Goal: Information Seeking & Learning: Learn about a topic

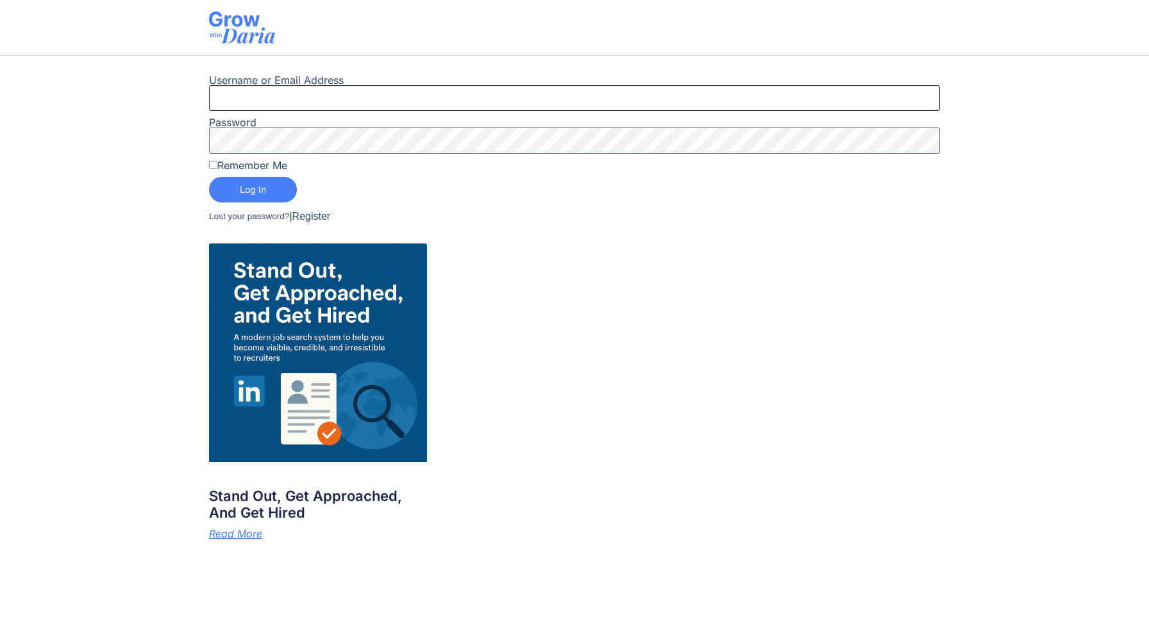
click at [280, 99] on input "Username or Email Address" at bounding box center [574, 98] width 731 height 26
type input "Mehdi.nadifi@gmail.com"
click at [256, 163] on label "Remember Me" at bounding box center [248, 165] width 78 height 10
click at [217, 163] on input "Remember Me" at bounding box center [213, 165] width 8 height 8
checkbox input "true"
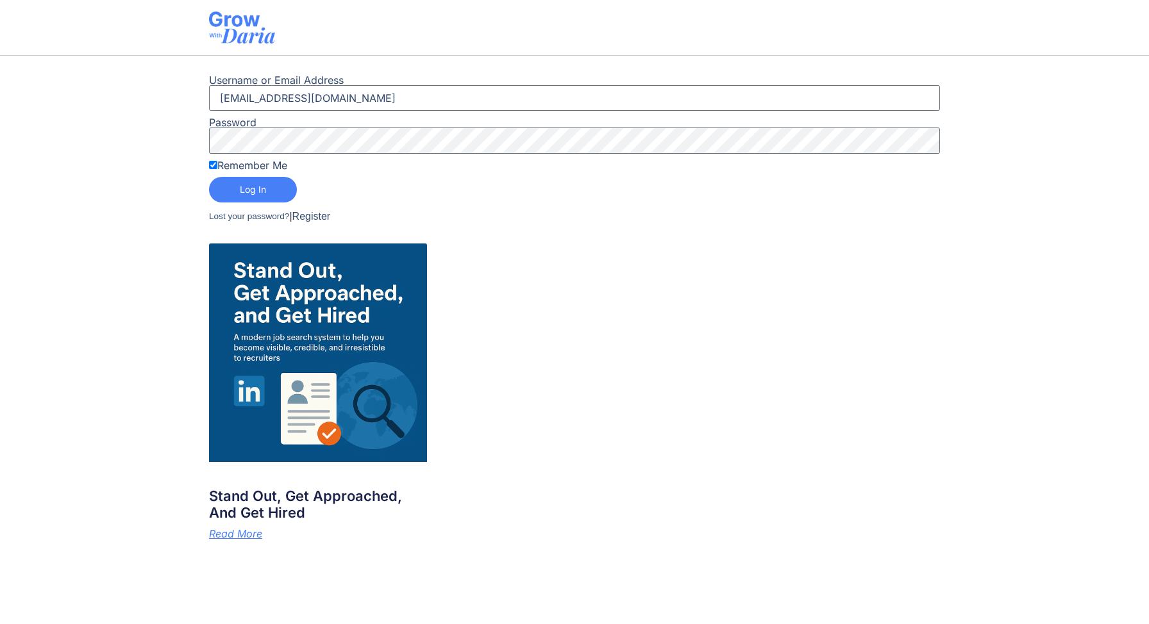
click at [262, 183] on button "Log In" at bounding box center [253, 190] width 88 height 26
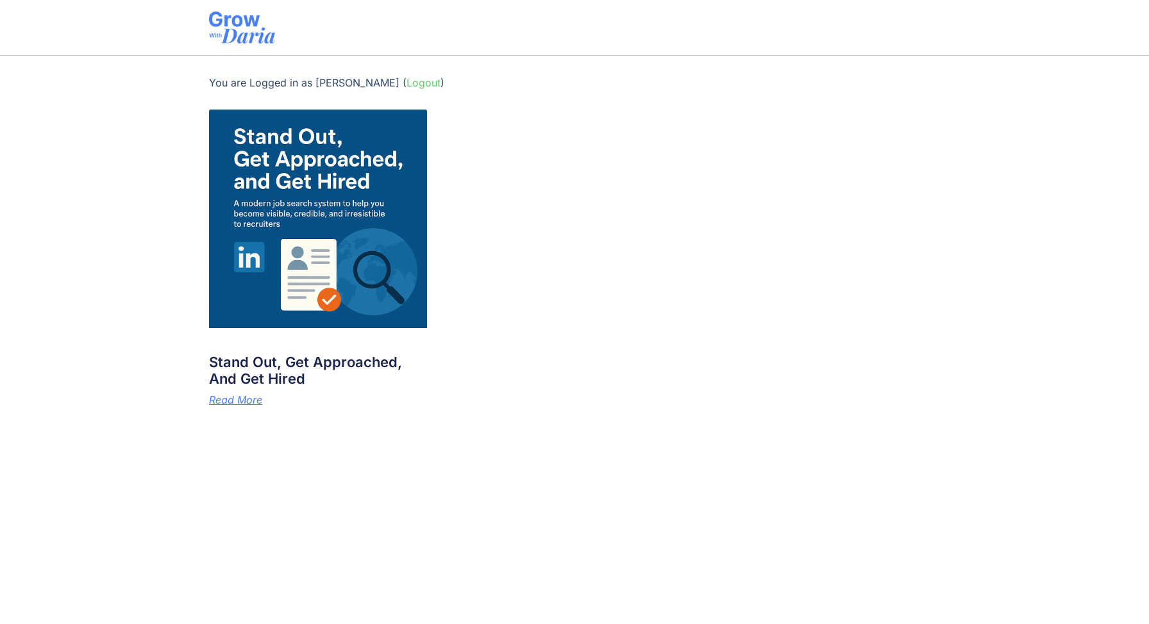
click at [367, 256] on img at bounding box center [318, 219] width 219 height 219
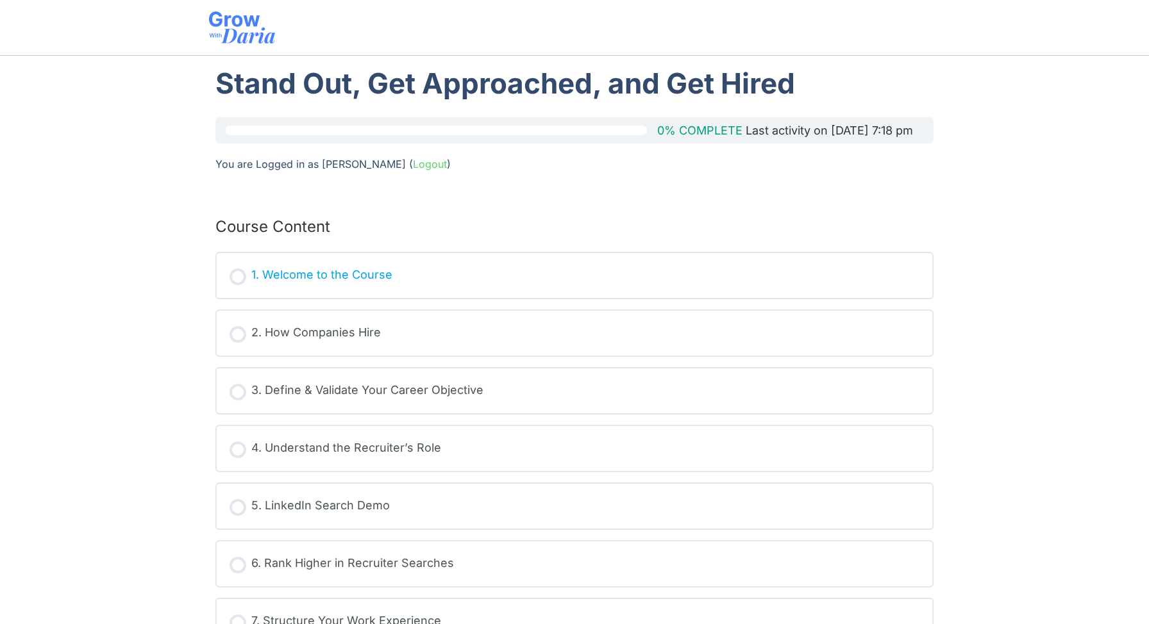
click at [372, 266] on div "1. Welcome to the Course" at bounding box center [321, 275] width 141 height 19
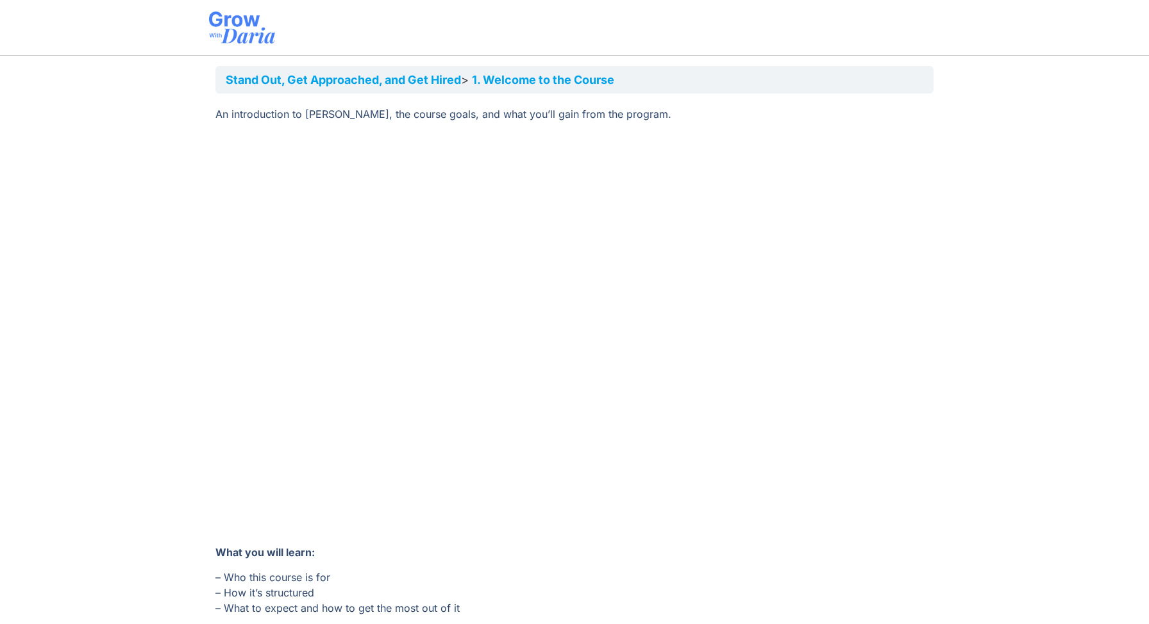
scroll to position [55, 0]
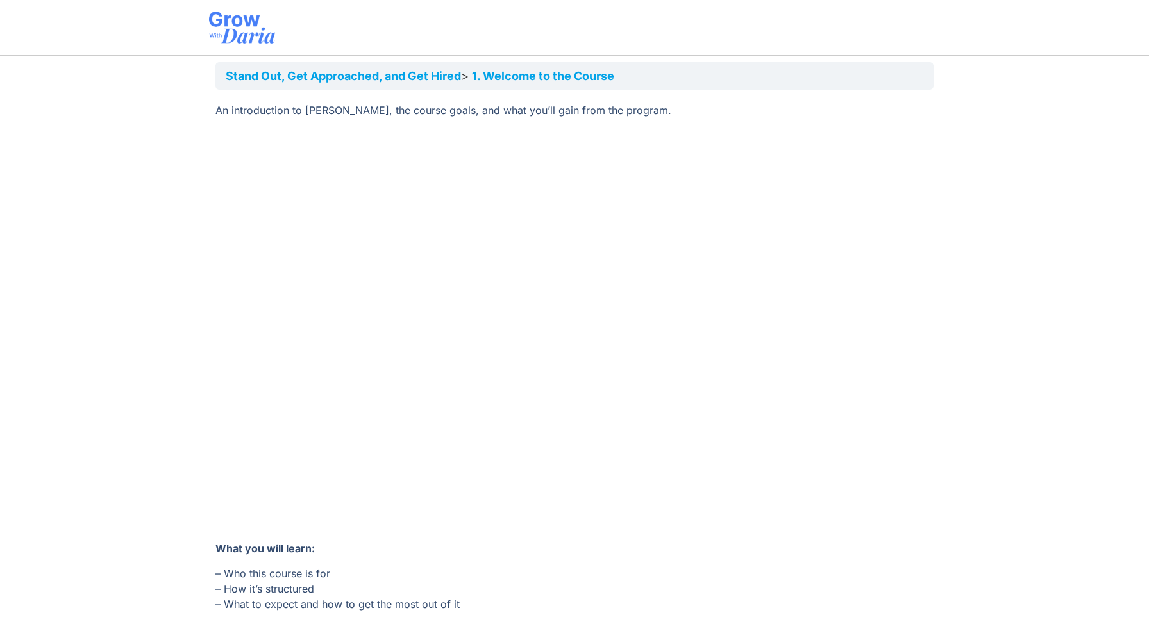
click at [983, 479] on section "Stand Out, Get Approached, and Get Hired​ 1. Welcome to the Course An introduct…" at bounding box center [574, 381] width 1149 height 651
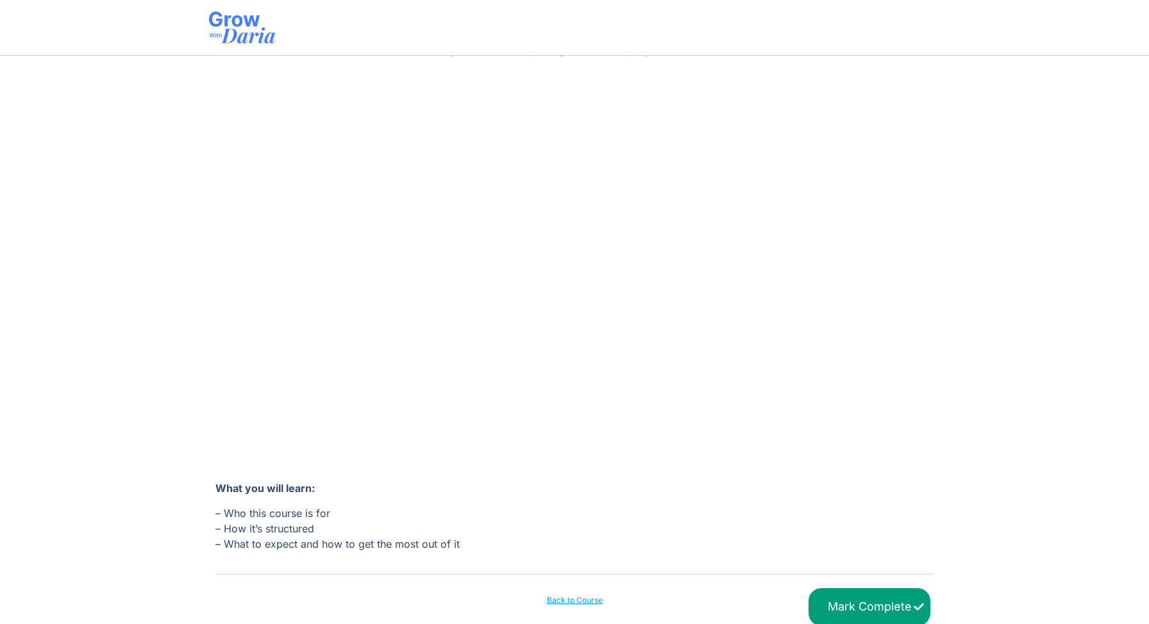
scroll to position [137, 0]
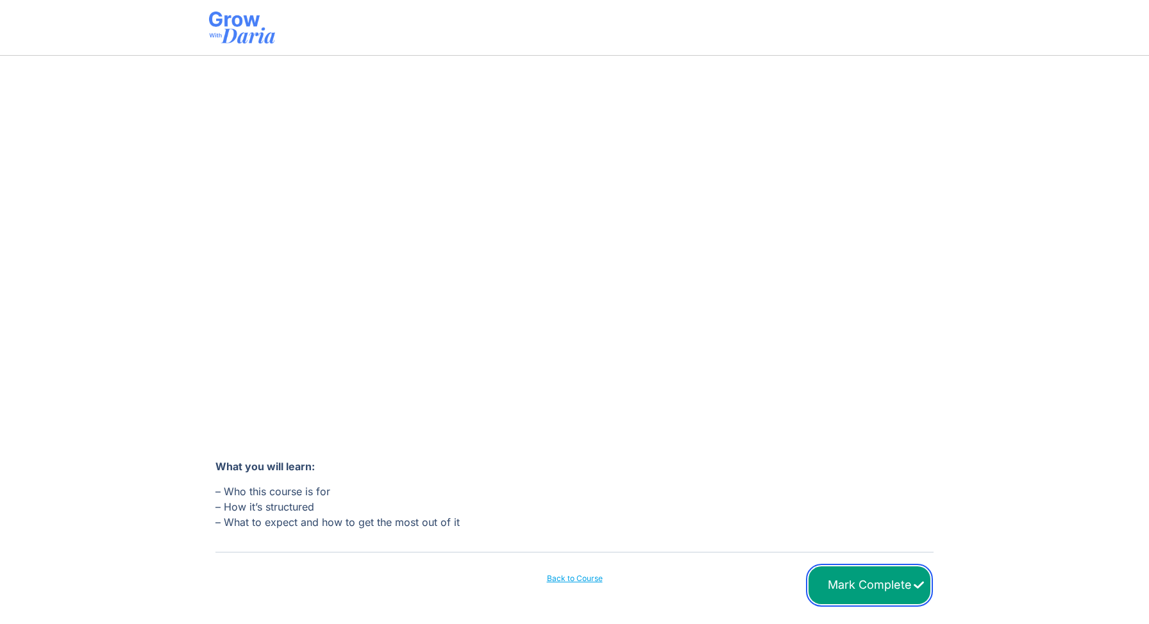
click at [863, 579] on input "Mark Complete" at bounding box center [869, 586] width 122 height 38
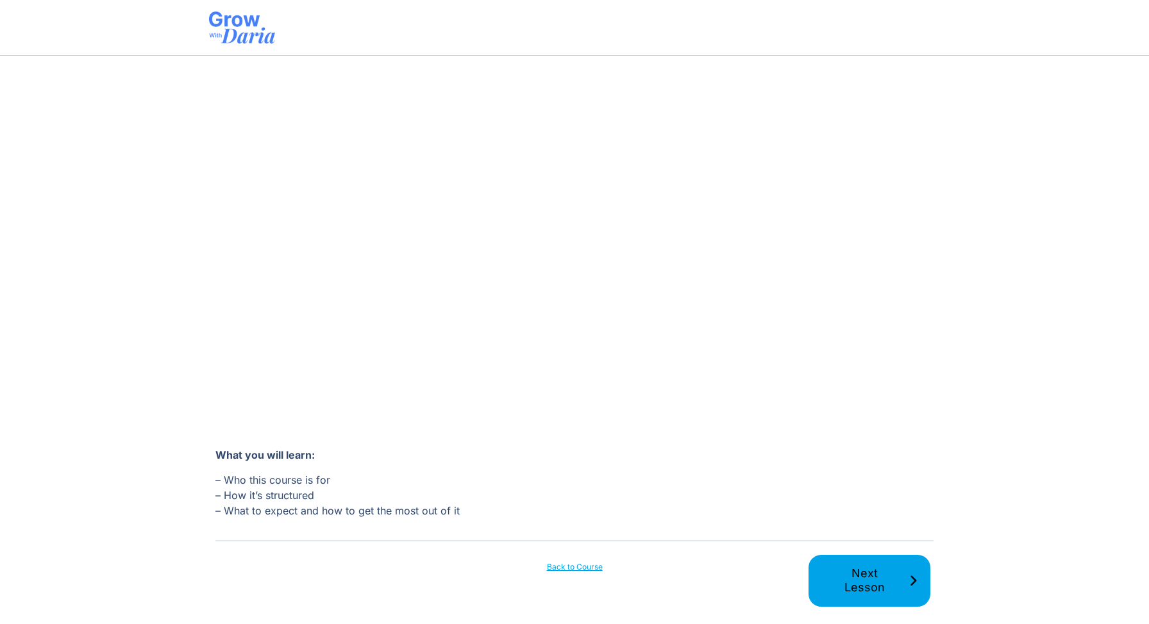
scroll to position [157, 0]
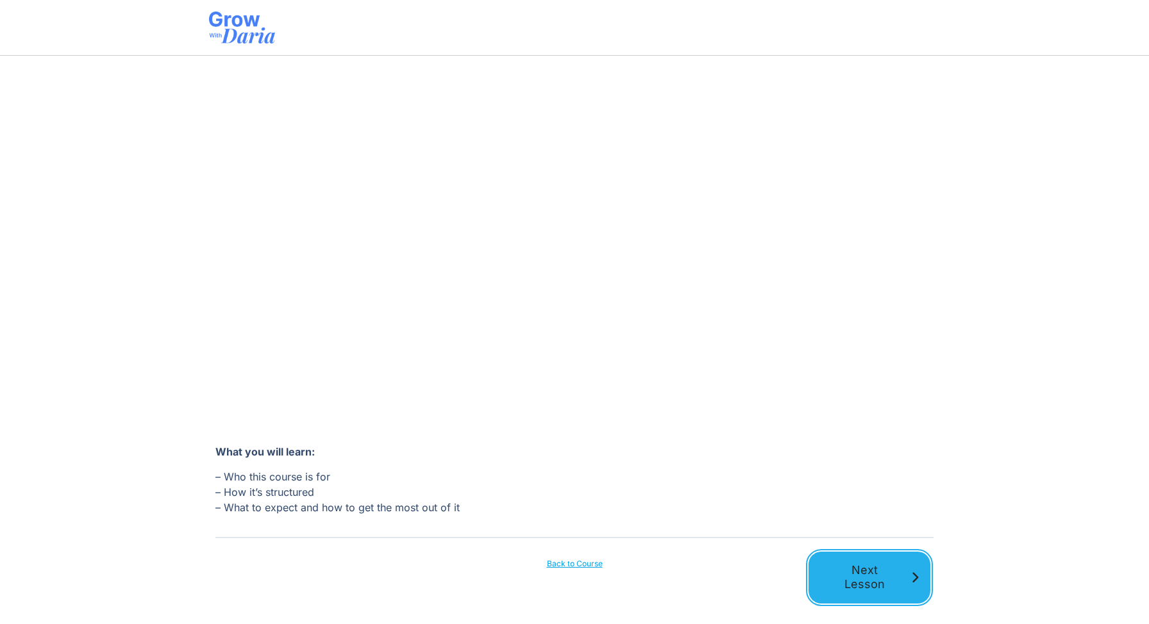
click at [868, 581] on span "Next Lesson" at bounding box center [864, 578] width 88 height 29
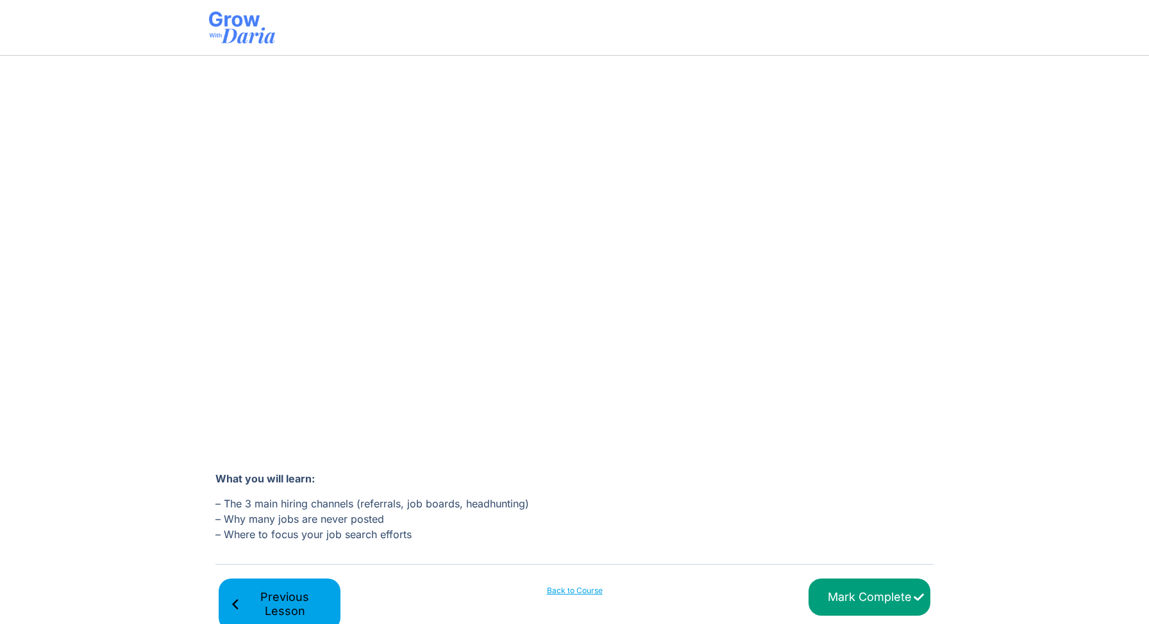
scroll to position [135, 0]
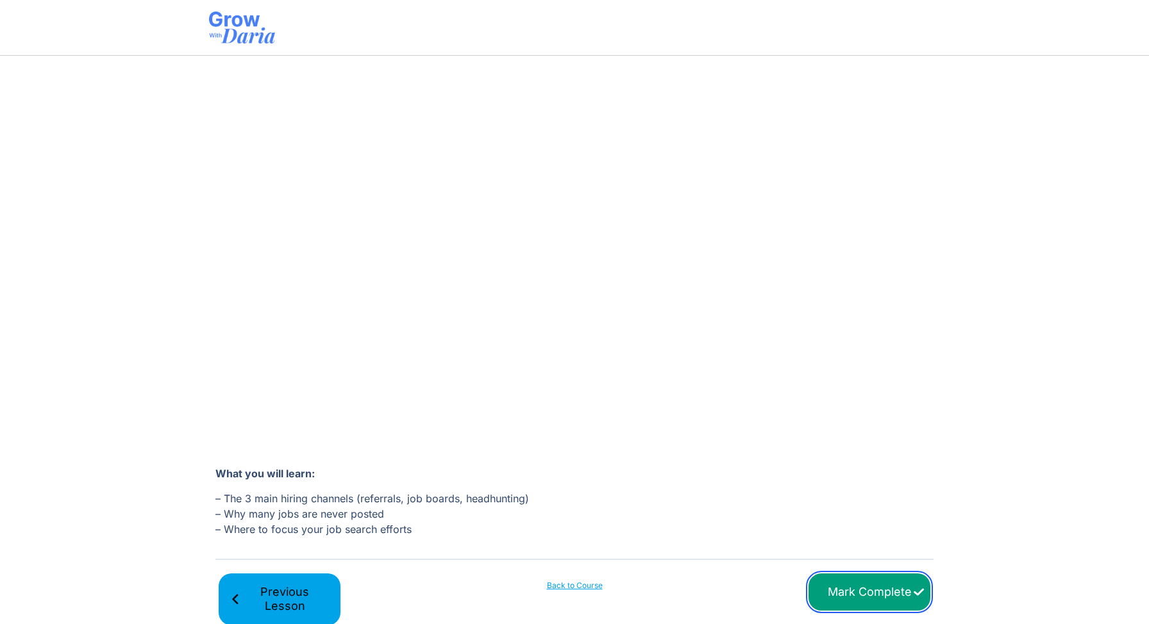
click at [833, 590] on input "Mark Complete" at bounding box center [869, 593] width 122 height 38
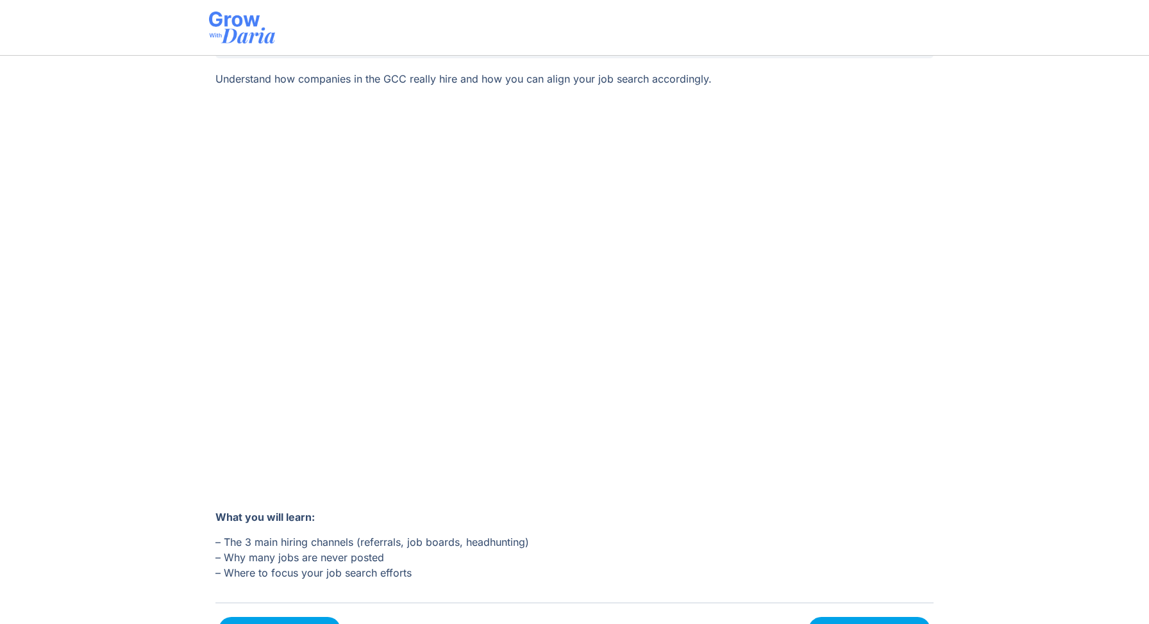
scroll to position [157, 0]
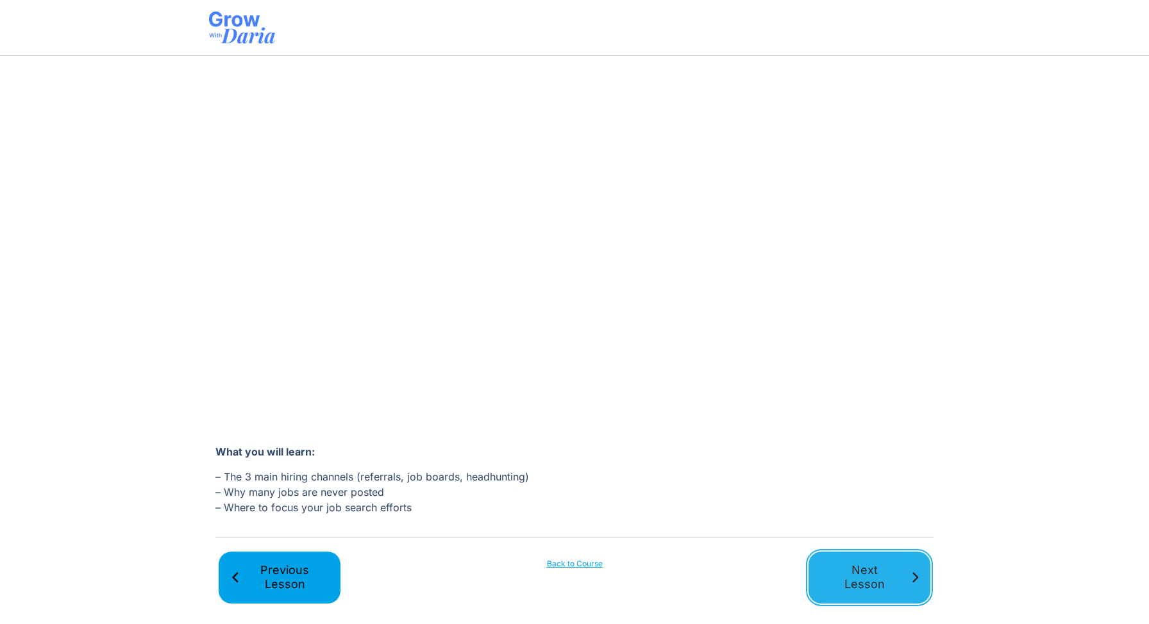
click at [868, 588] on span "Next Lesson" at bounding box center [864, 578] width 88 height 29
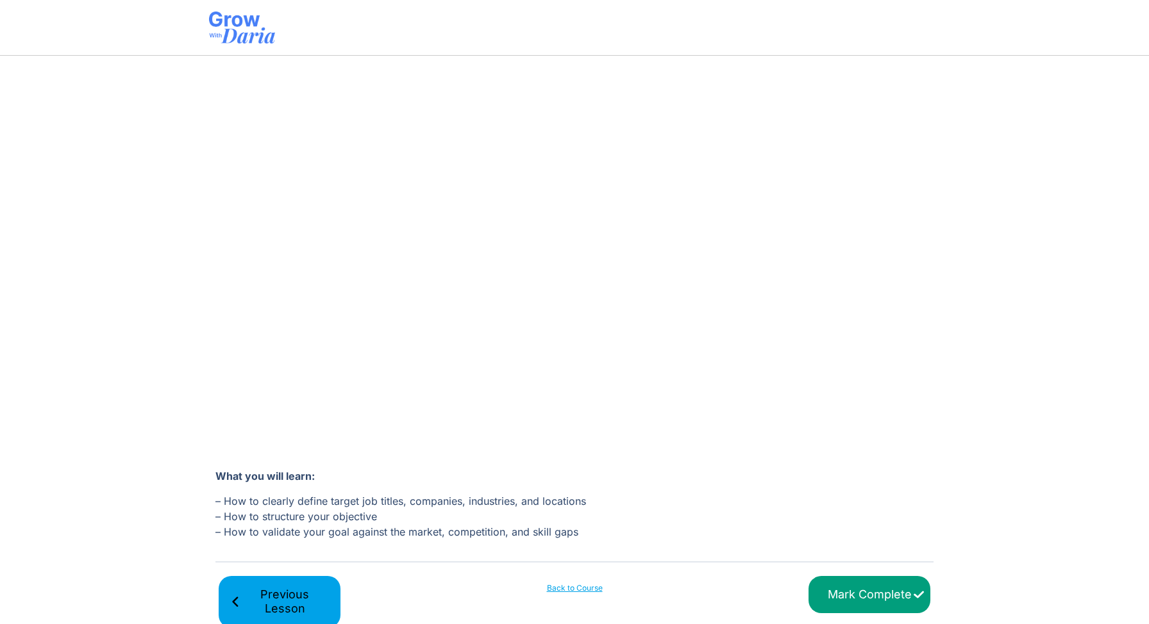
scroll to position [135, 0]
click at [866, 592] on input "Mark Complete" at bounding box center [869, 593] width 122 height 38
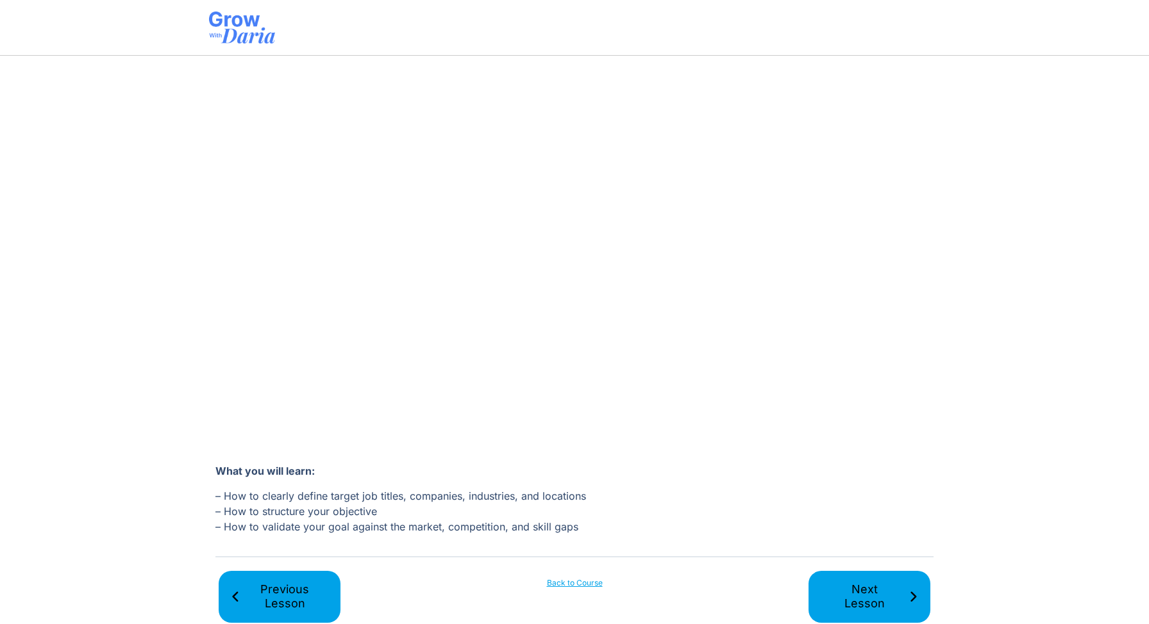
scroll to position [157, 0]
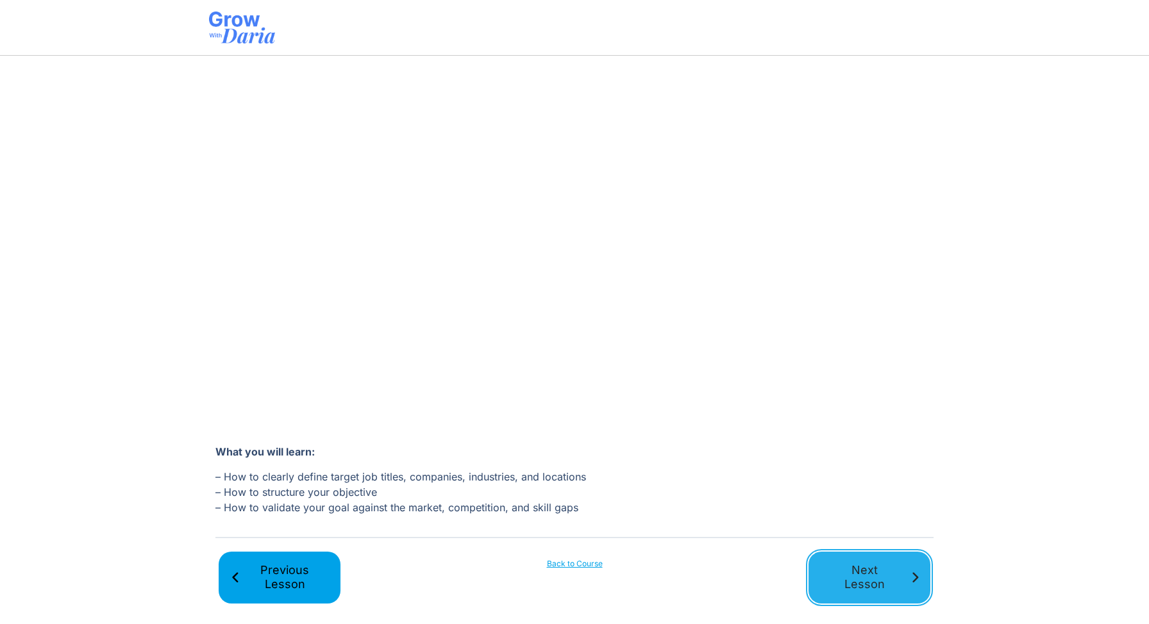
click at [851, 578] on span "Next Lesson" at bounding box center [864, 578] width 88 height 29
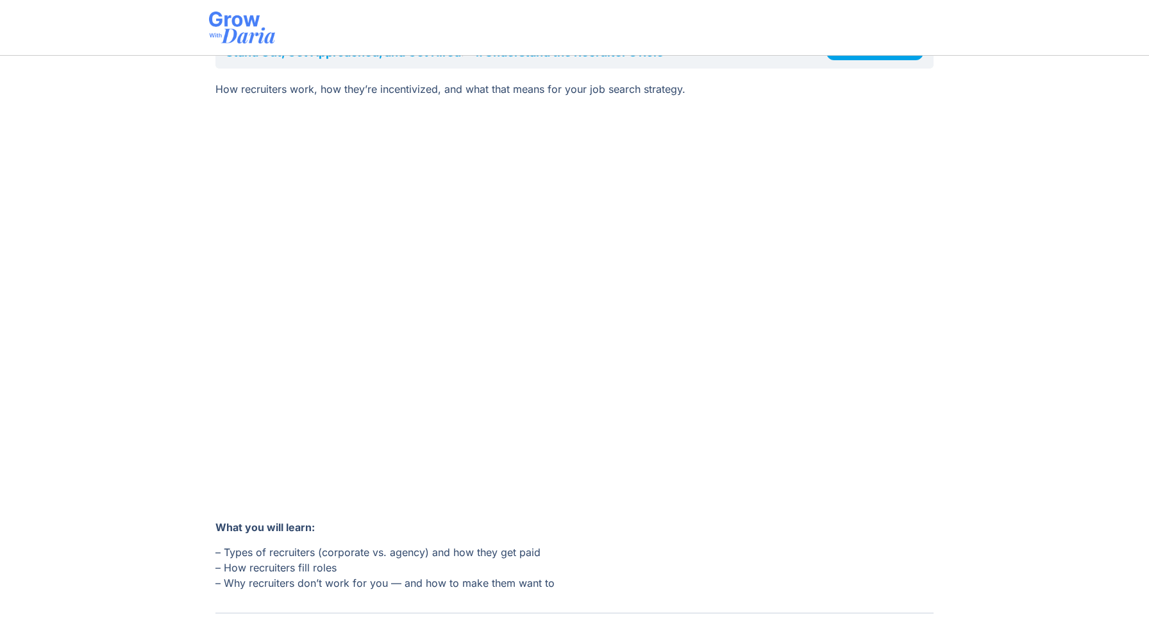
scroll to position [157, 0]
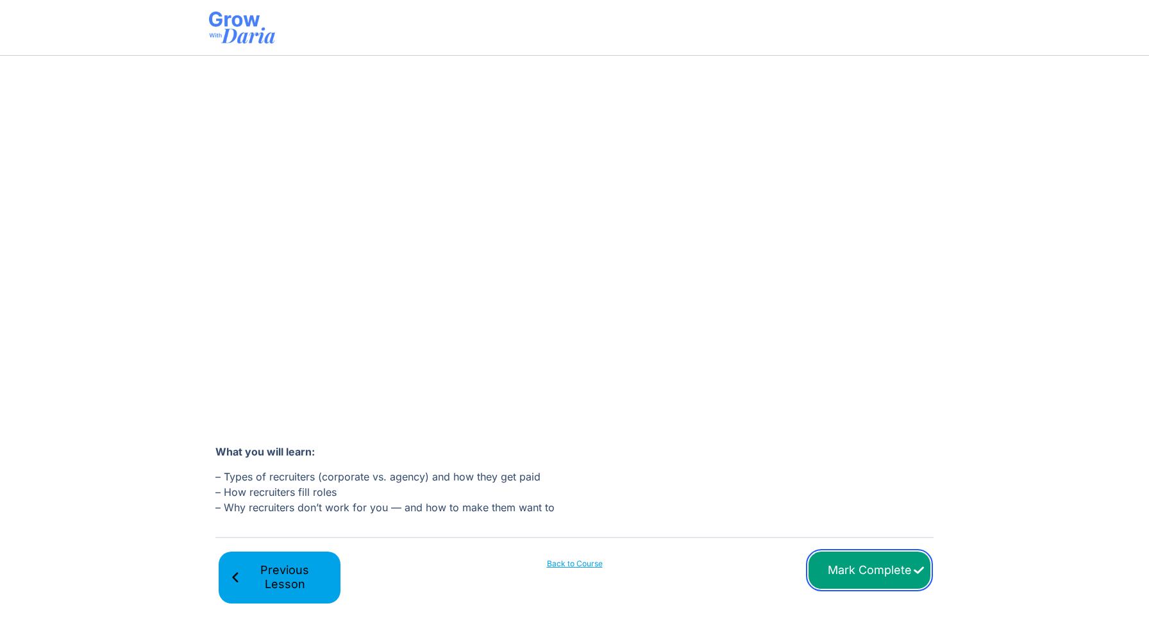
click at [864, 569] on input "Mark Complete" at bounding box center [869, 571] width 122 height 38
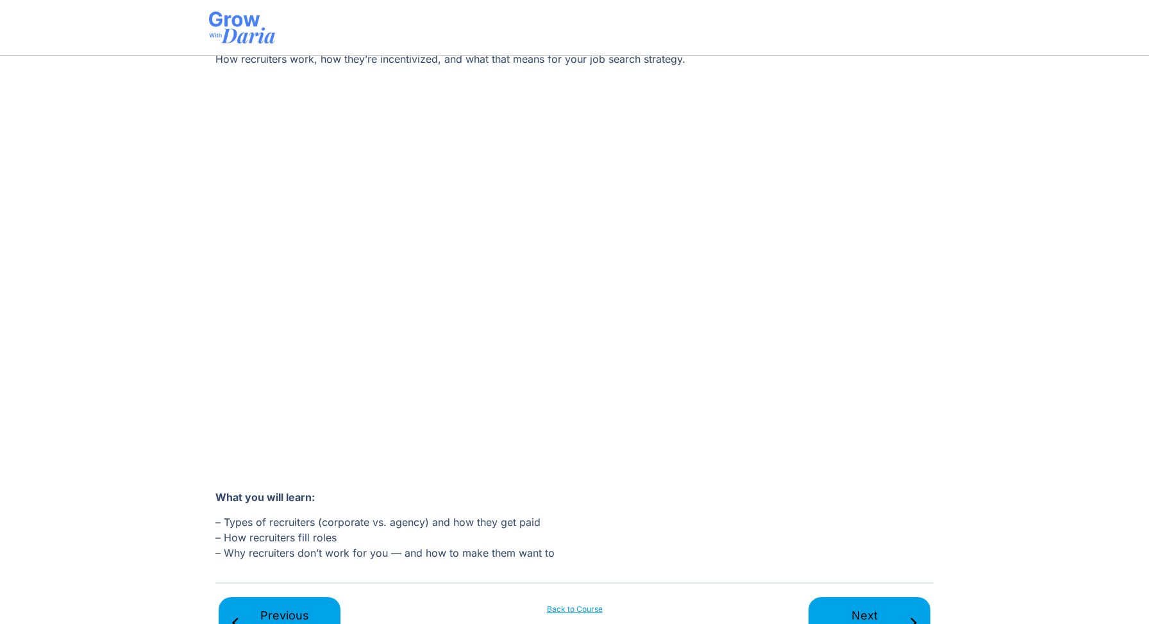
scroll to position [157, 0]
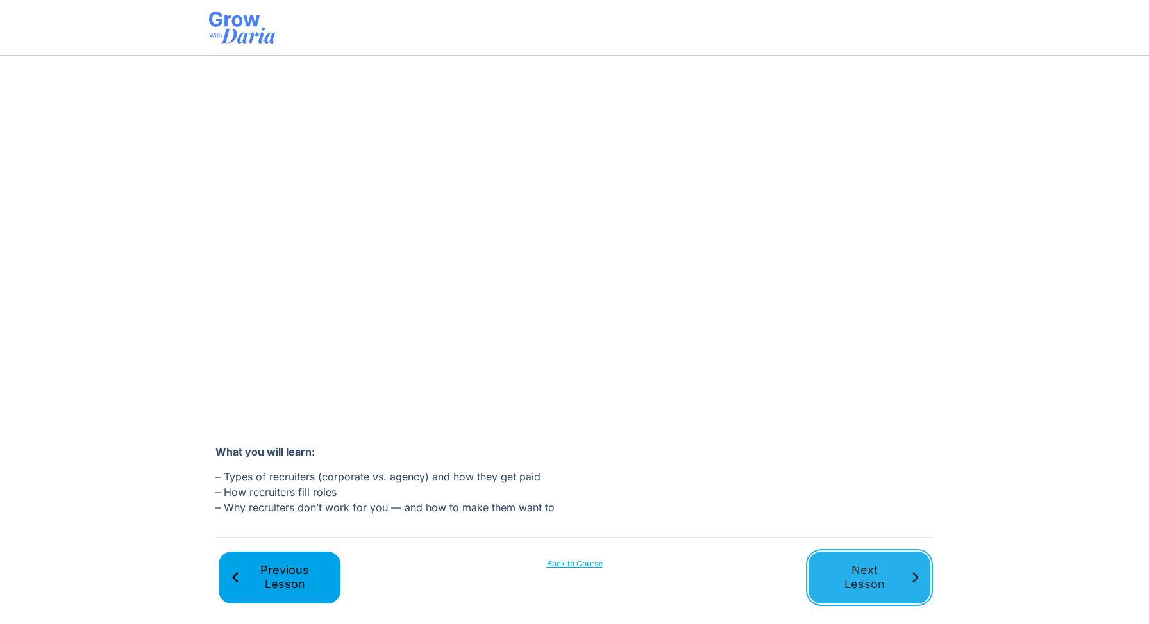
click at [871, 573] on span "Next Lesson" at bounding box center [864, 578] width 88 height 29
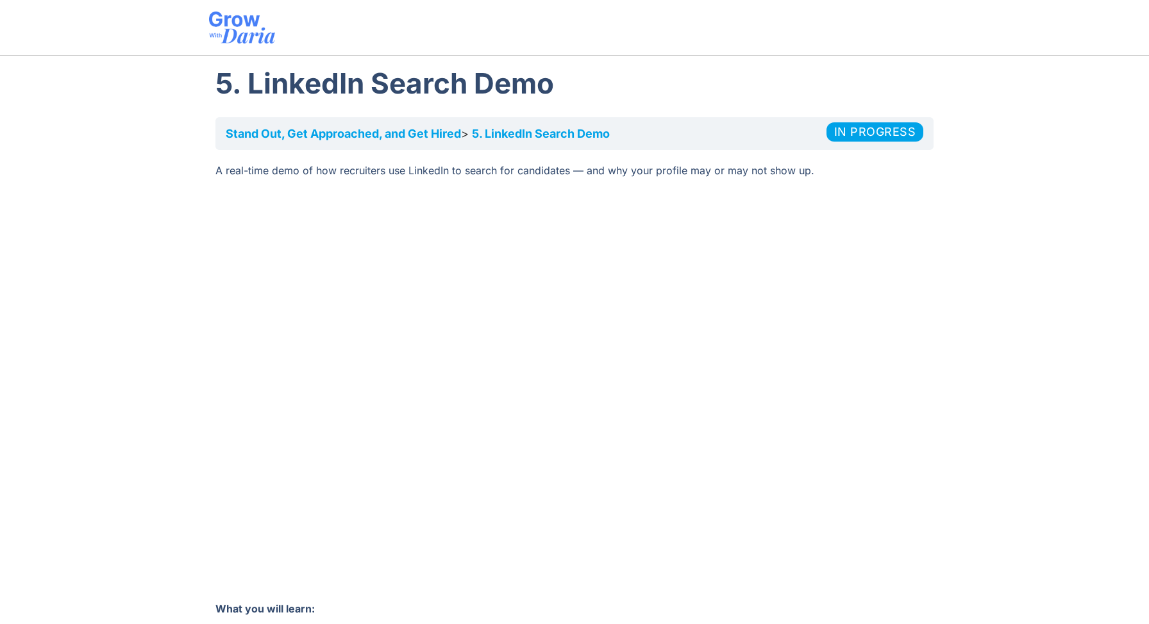
click at [969, 473] on section "Stand Out, Get Approached, and Get Hired​ 5. LinkedIn Search Demo In Progress A…" at bounding box center [574, 446] width 1149 height 670
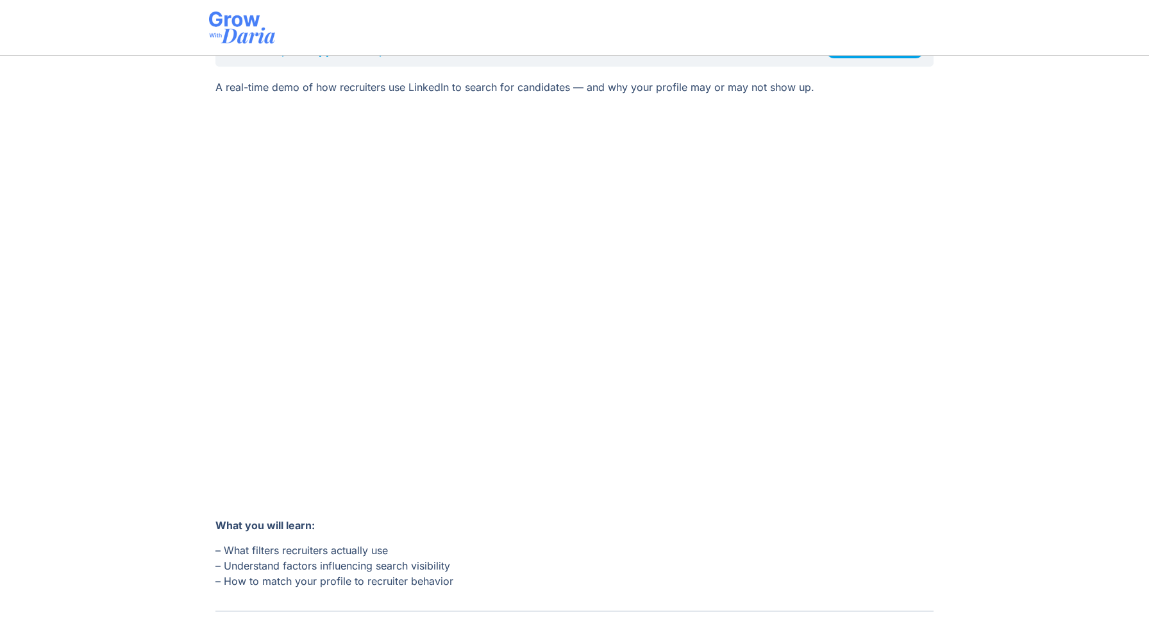
scroll to position [157, 0]
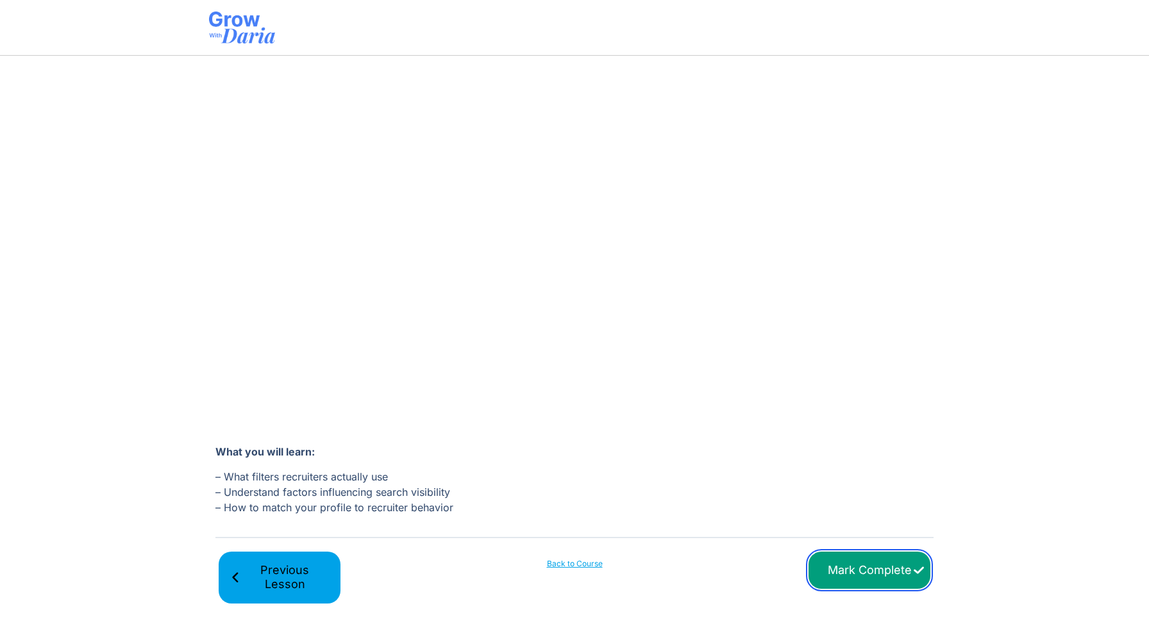
click at [875, 567] on input "Mark Complete" at bounding box center [869, 571] width 122 height 38
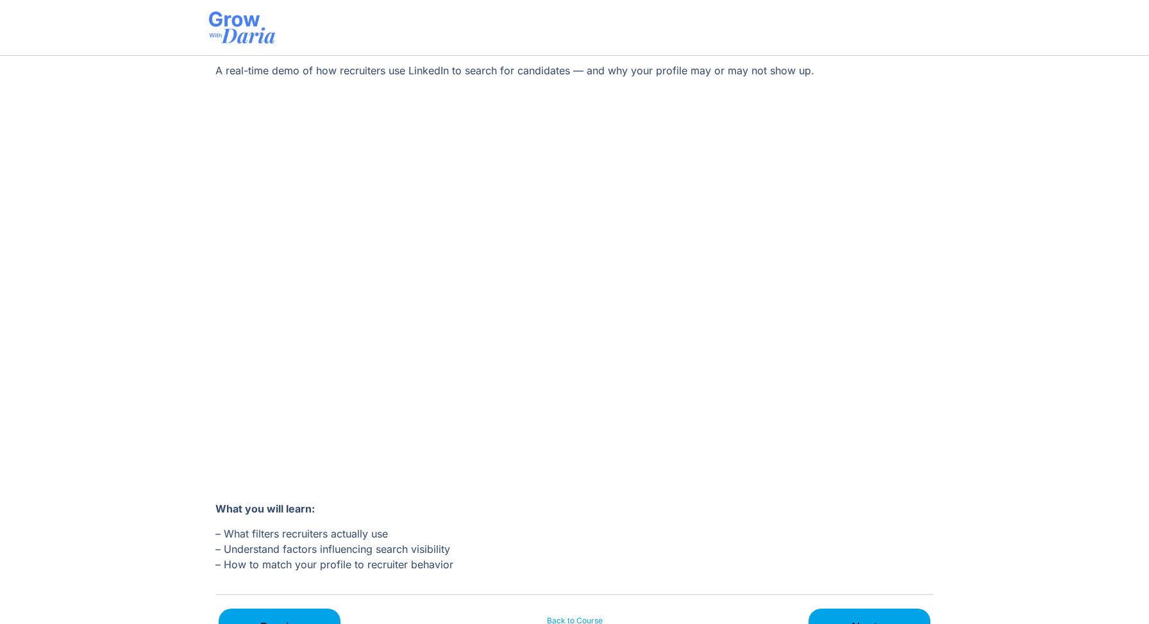
scroll to position [157, 0]
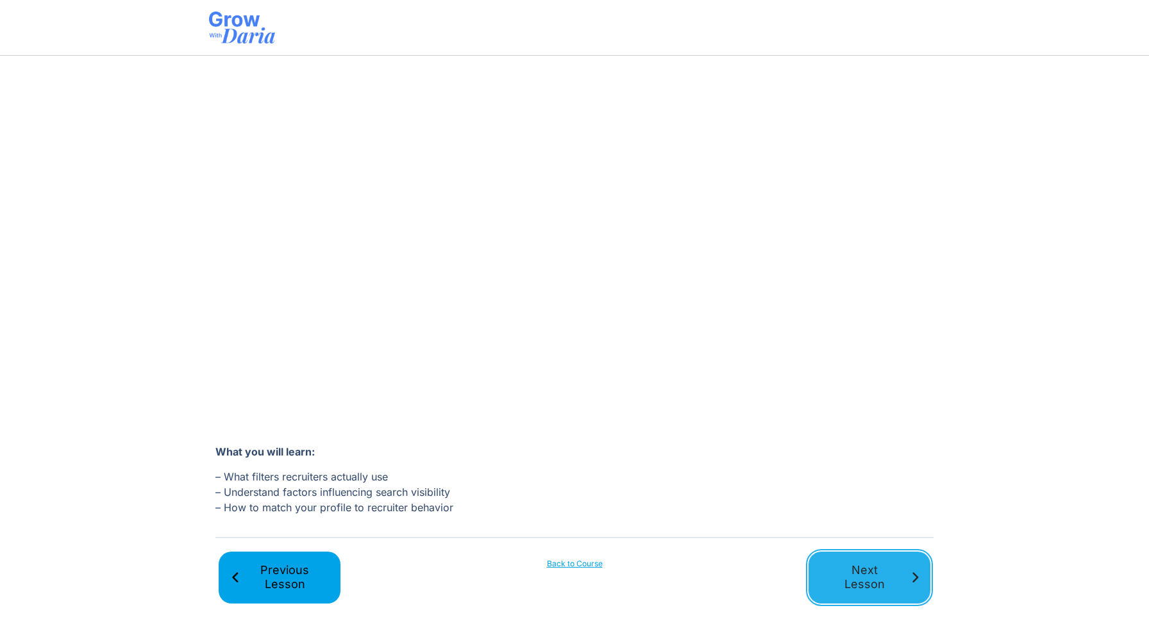
click at [852, 571] on span "Next Lesson" at bounding box center [864, 578] width 88 height 29
